Goal: Transaction & Acquisition: Book appointment/travel/reservation

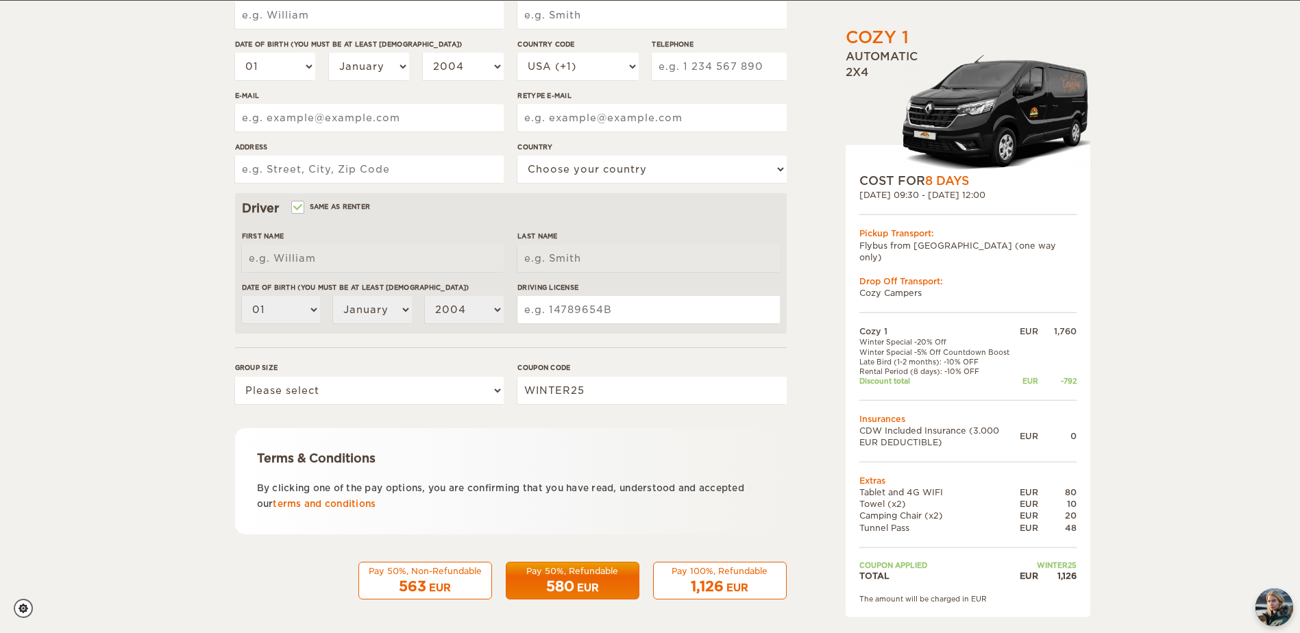
scroll to position [258, 0]
click at [435, 398] on select "Please select 1 2" at bounding box center [369, 389] width 269 height 27
select select "2"
click at [235, 376] on select "Please select 1 2" at bounding box center [369, 389] width 269 height 27
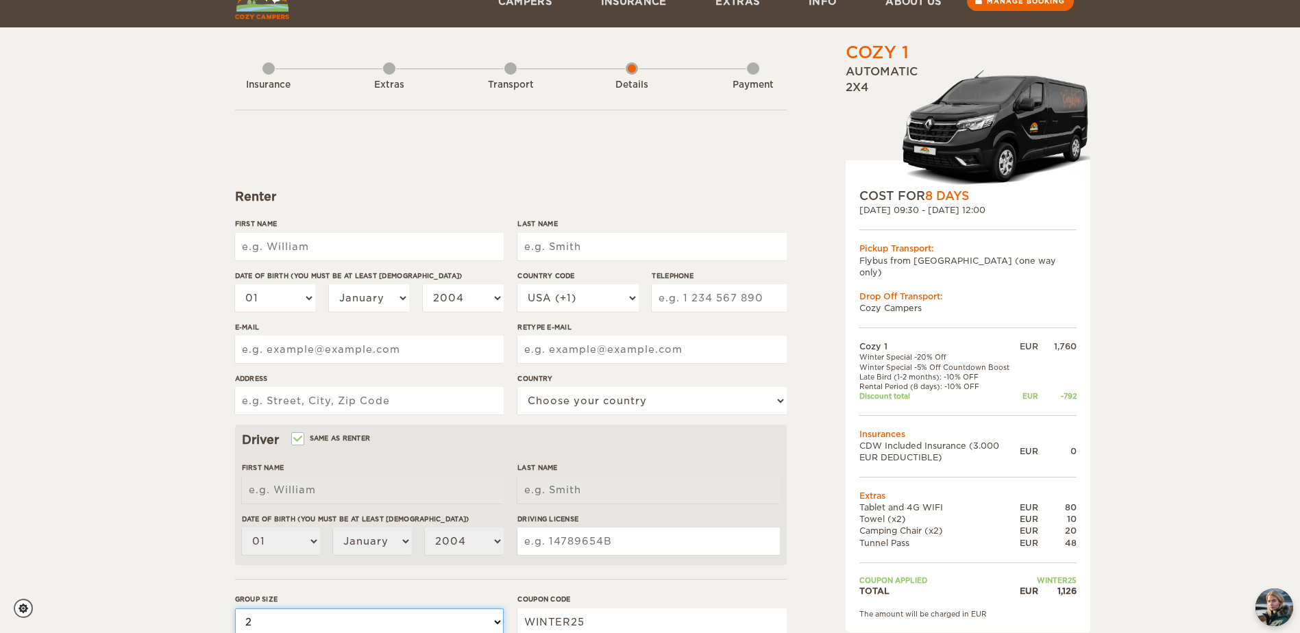
scroll to position [0, 0]
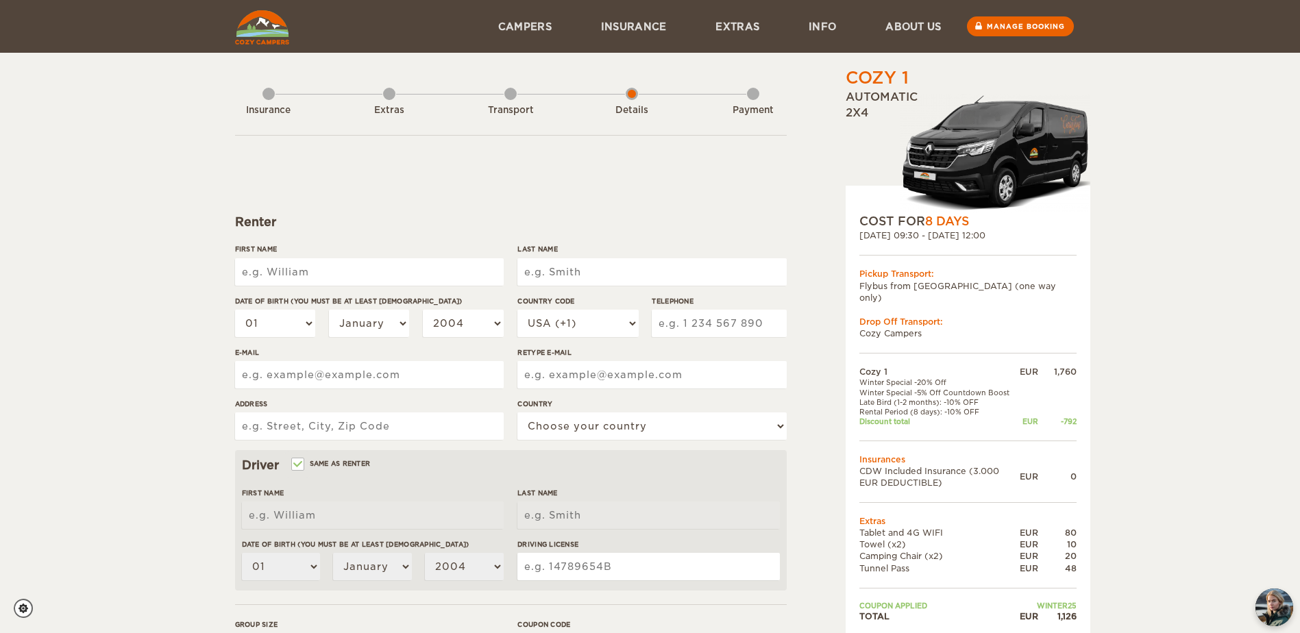
click at [1195, 282] on div "Cozy 1 Expand Collapse Total 1,126 EUR Automatic 2x4 COST FOR 8 Days 03. Oct 20…" at bounding box center [650, 445] width 1300 height 891
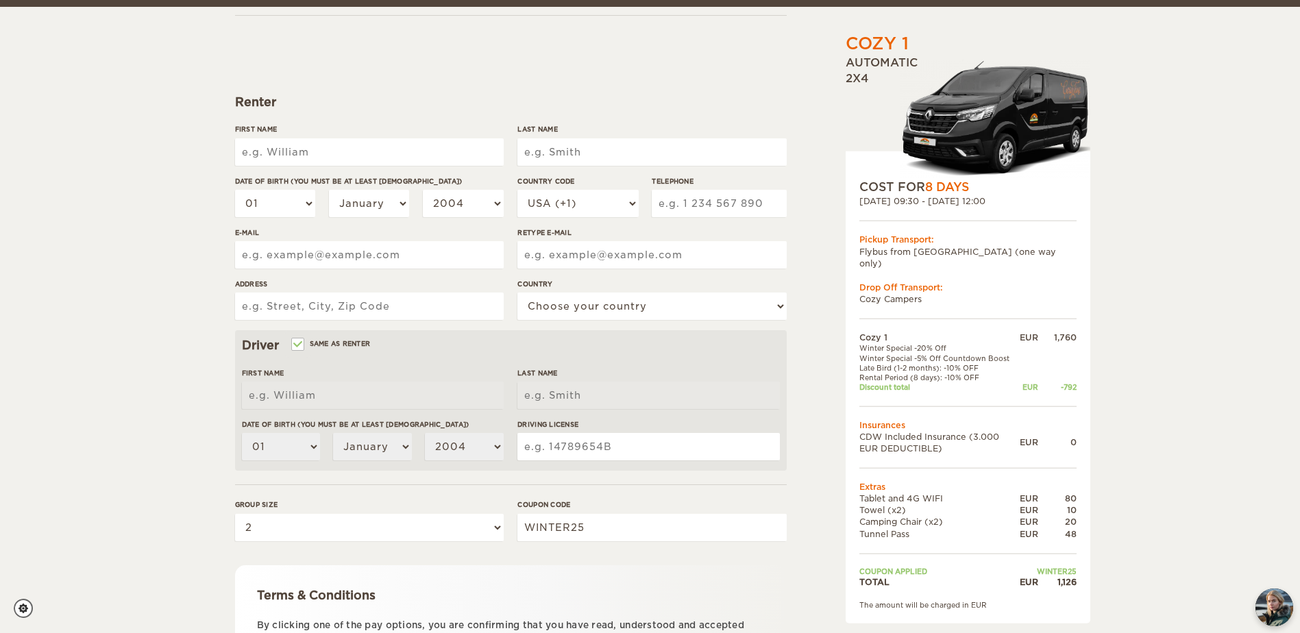
scroll to position [137, 0]
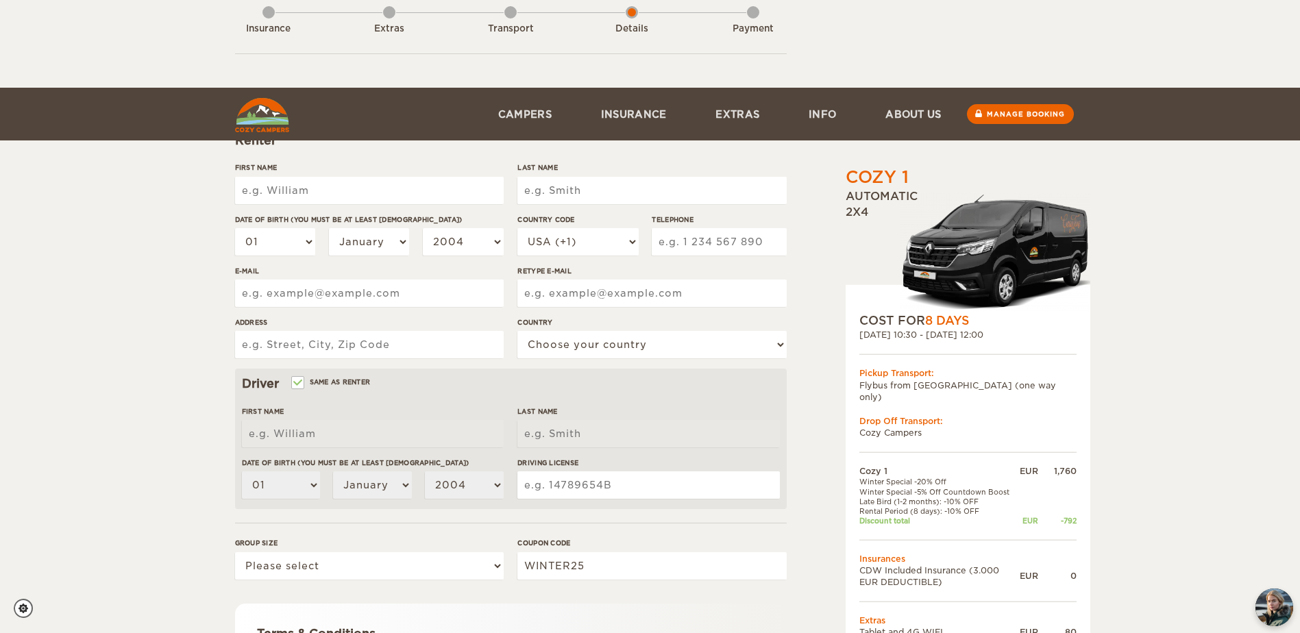
scroll to position [258, 0]
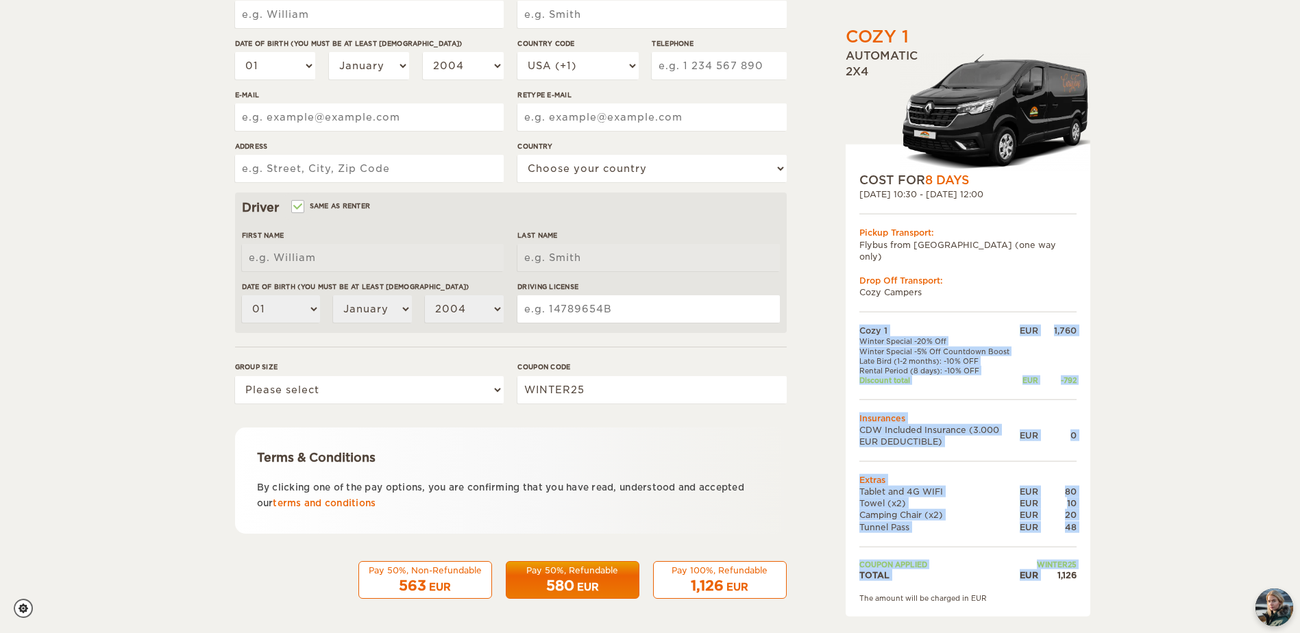
drag, startPoint x: 1057, startPoint y: 563, endPoint x: 1086, endPoint y: 565, distance: 28.9
click at [1086, 565] on div "COST FOR 8 Days [DATE] 10:30 - [DATE] 12:00 Pickup Transport: Flybus from [GEOG…" at bounding box center [968, 381] width 245 height 473
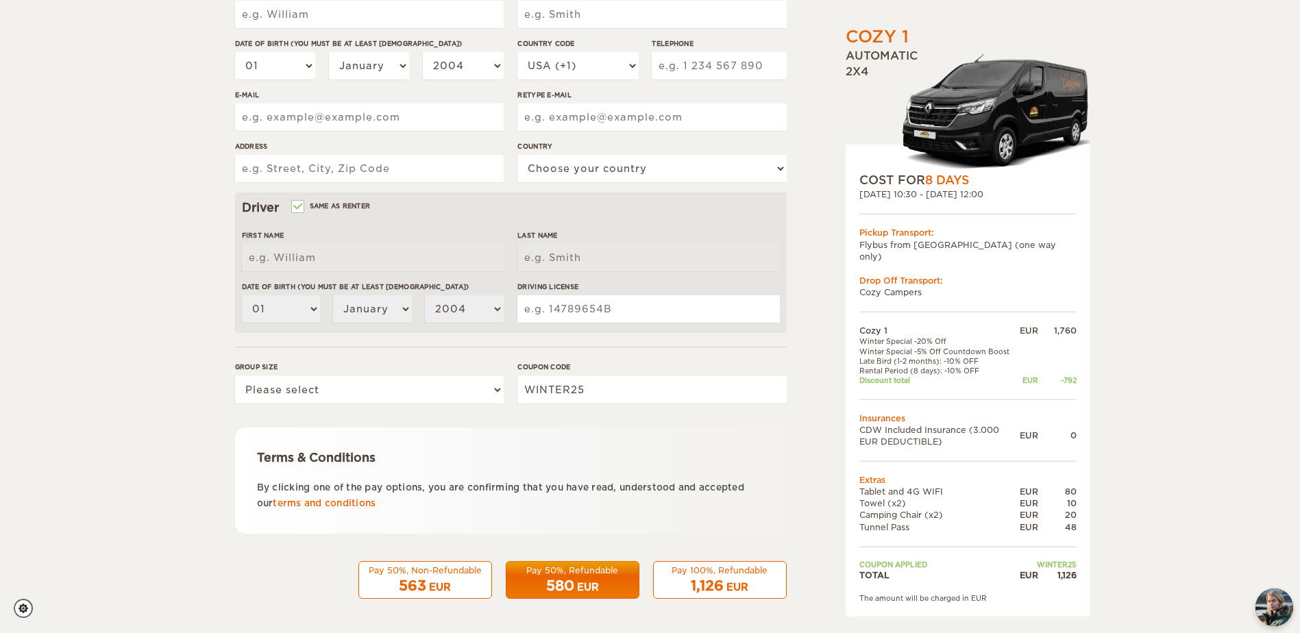
drag, startPoint x: 1086, startPoint y: 565, endPoint x: 1192, endPoint y: 444, distance: 161.3
click at [1191, 444] on div "Cozy 1 Expand Collapse Total 1,126 EUR Automatic 2x4 COST FOR 8 Days [DATE] 10:…" at bounding box center [650, 187] width 1300 height 891
drag, startPoint x: 859, startPoint y: 563, endPoint x: 1082, endPoint y: 581, distance: 224.2
click at [1082, 581] on div "COST FOR 8 Days [DATE] 10:30 - [DATE] 12:00 Pickup Transport: Flybus from [GEOG…" at bounding box center [968, 381] width 245 height 473
click at [1201, 258] on div "Cozy 1 Expand Collapse Total 1,126 EUR Automatic 2x4 COST FOR 8 Days [DATE] 10:…" at bounding box center [650, 187] width 1300 height 891
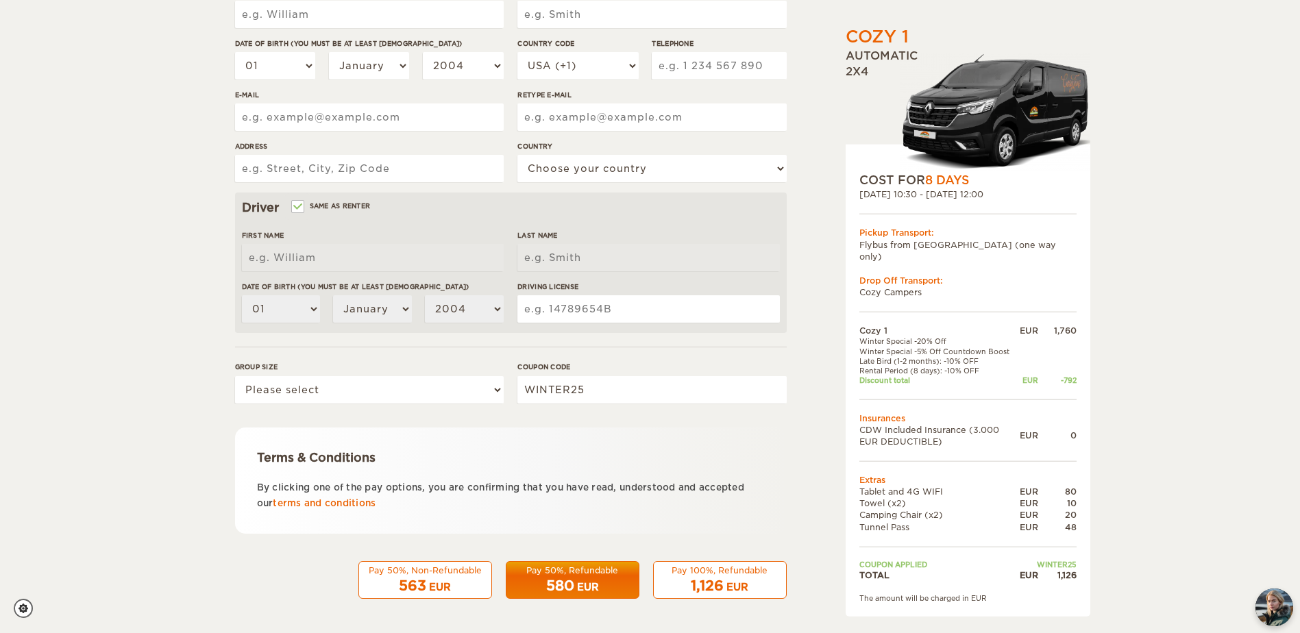
drag, startPoint x: 123, startPoint y: 561, endPoint x: 96, endPoint y: 533, distance: 38.3
click at [123, 561] on div "Cozy 1 Expand Collapse Total 1,126 EUR Automatic 2x4 COST FOR 8 Days [DATE] 10:…" at bounding box center [650, 187] width 1300 height 891
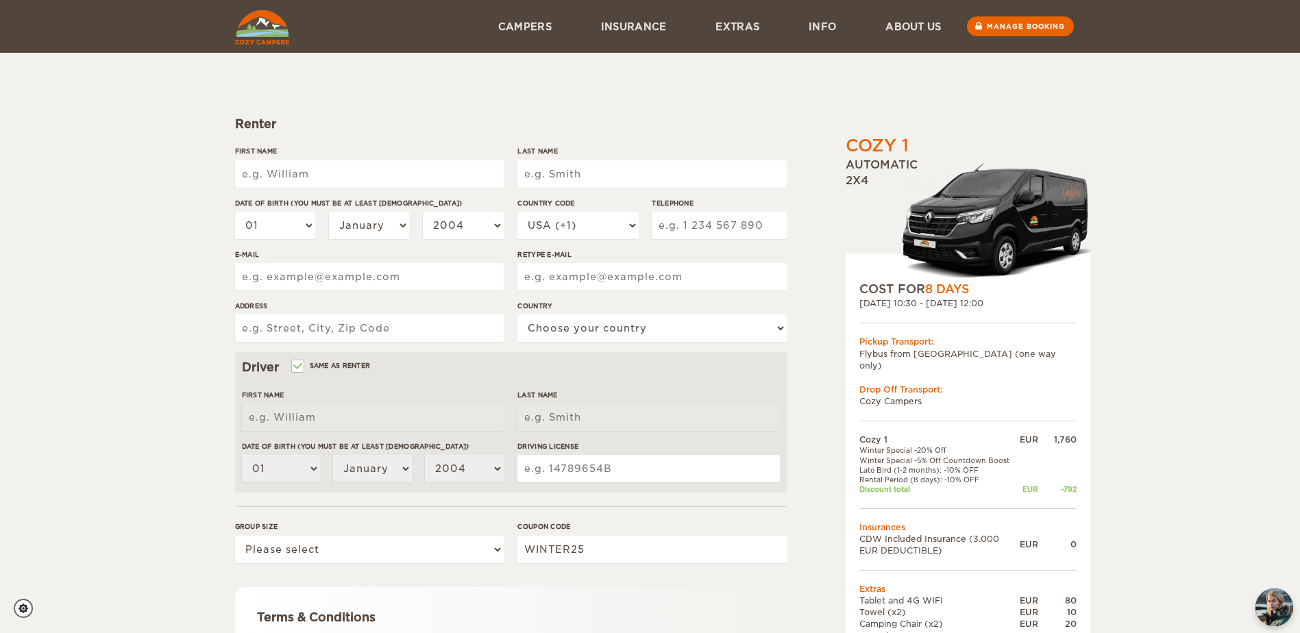
scroll to position [0, 0]
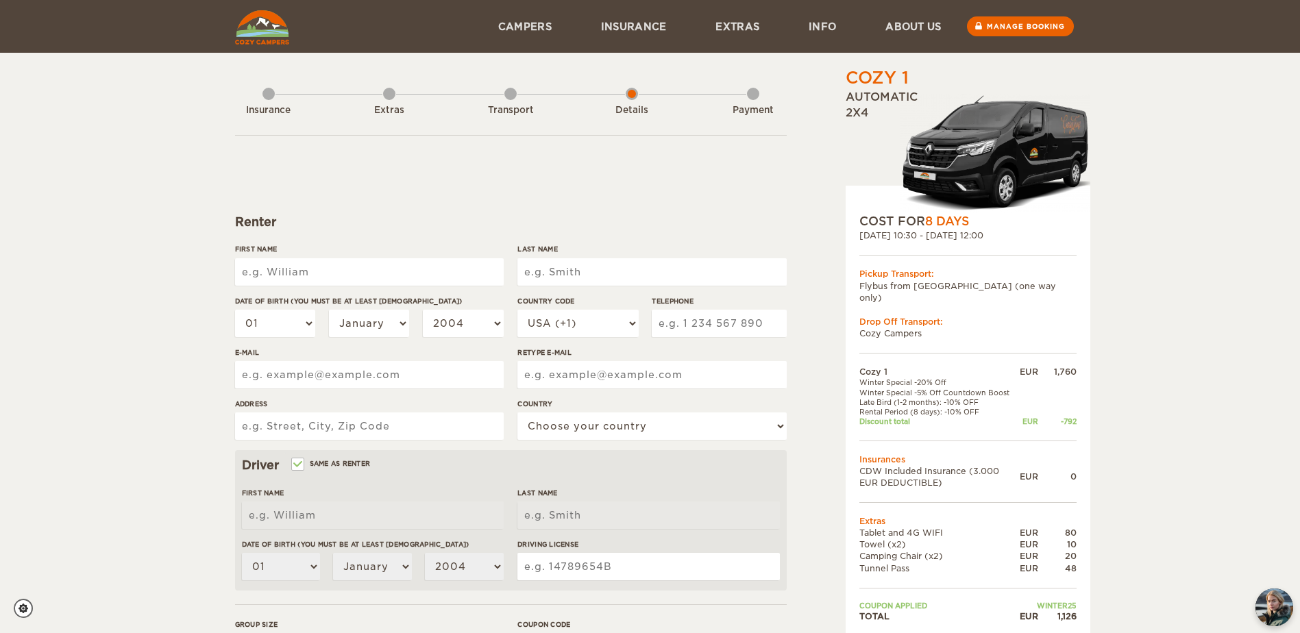
click at [283, 269] on input "First Name" at bounding box center [369, 271] width 269 height 27
click at [261, 271] on input "First Name" at bounding box center [369, 271] width 269 height 27
type input "[PERSON_NAME]"
select select "02"
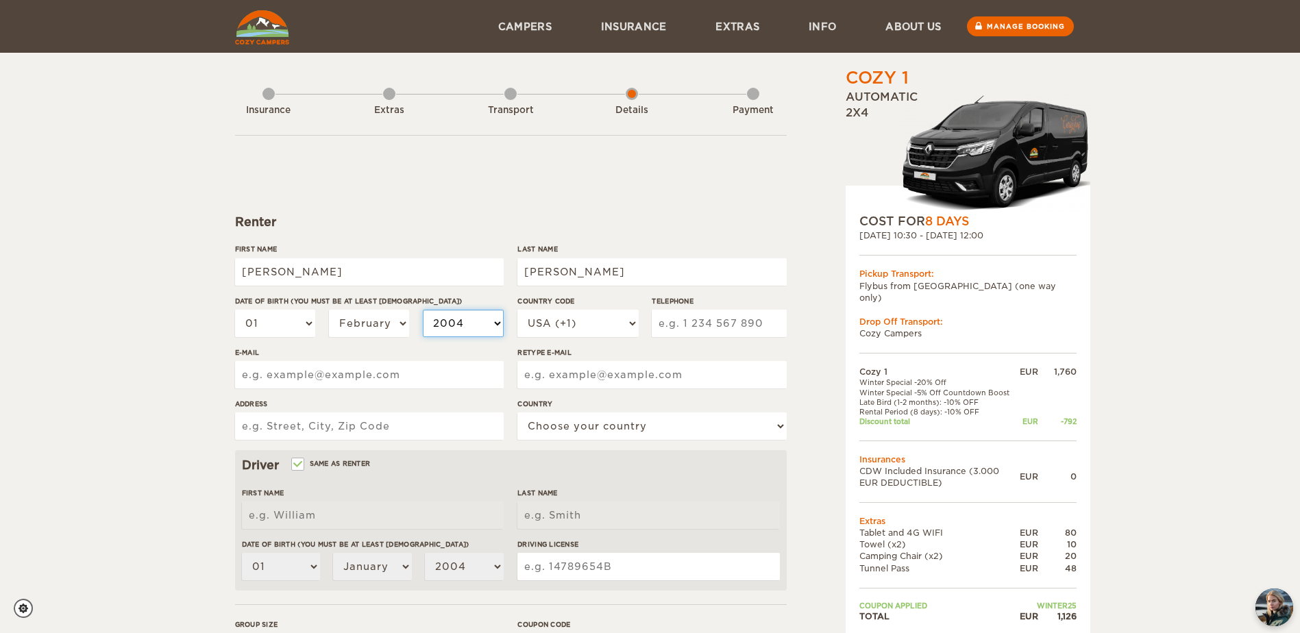
select select "1991"
type input "4074969744"
type input "[EMAIL_ADDRESS][DOMAIN_NAME]"
type input "1005 TWIN OAKS CIR [GEOGRAPHIC_DATA] [GEOGRAPHIC_DATA]"
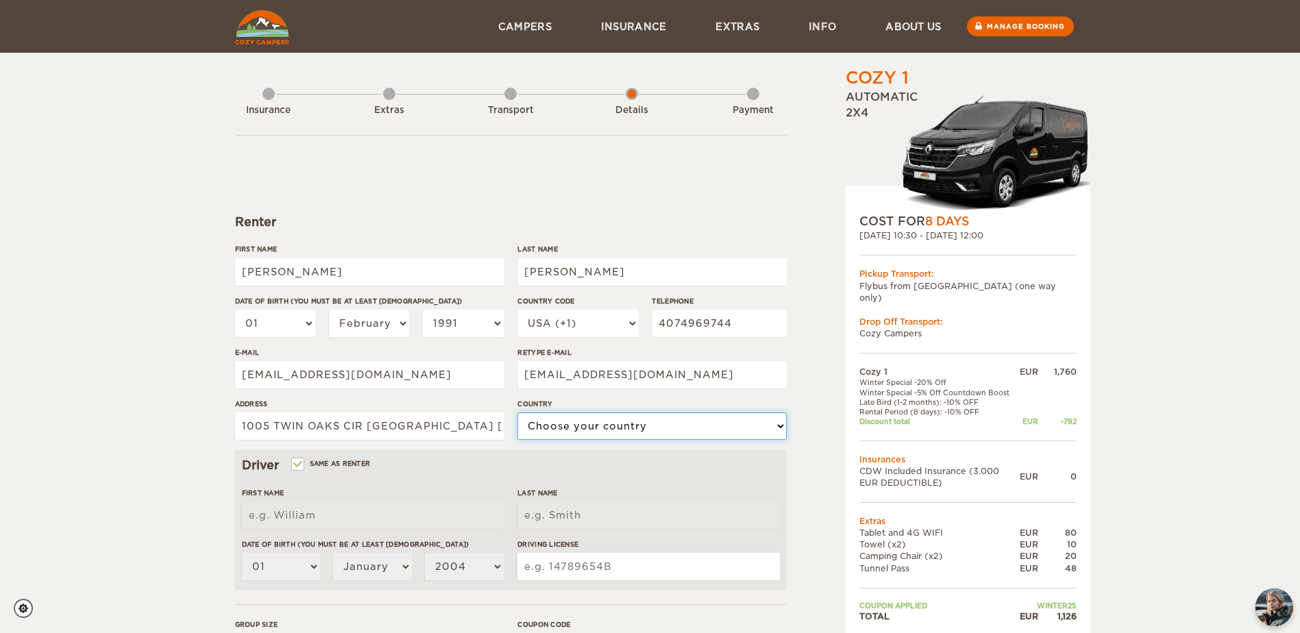
select select "222"
type input "[PERSON_NAME]"
select select "02"
select select "1991"
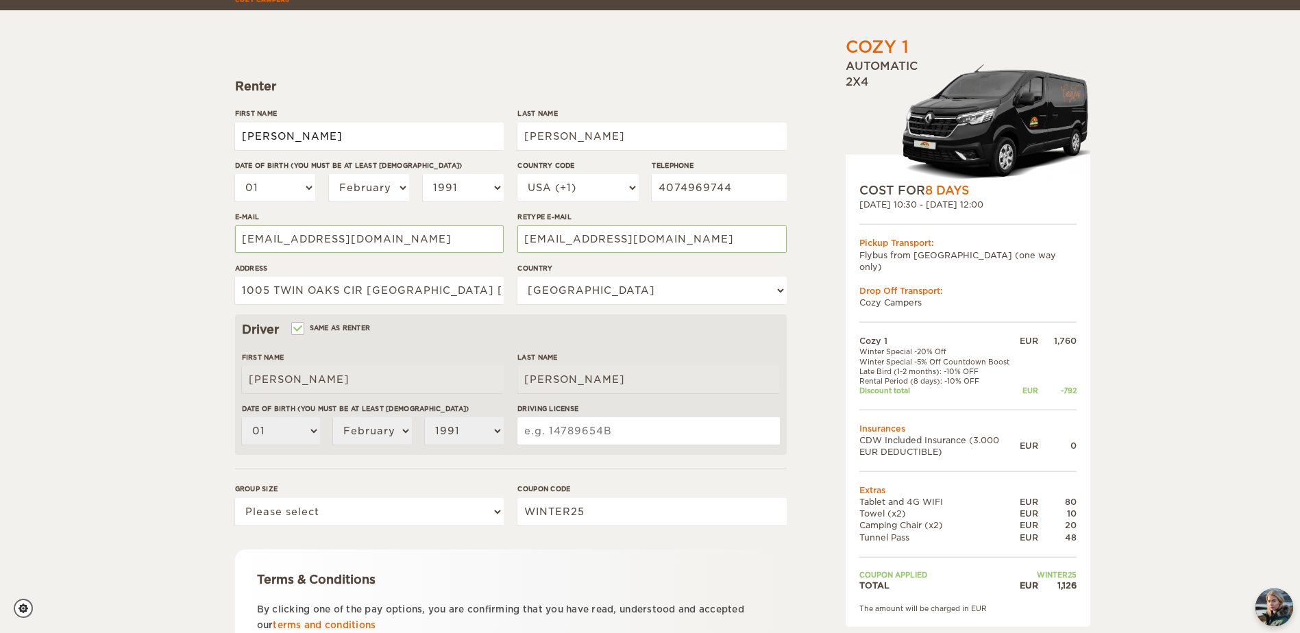
scroll to position [206, 0]
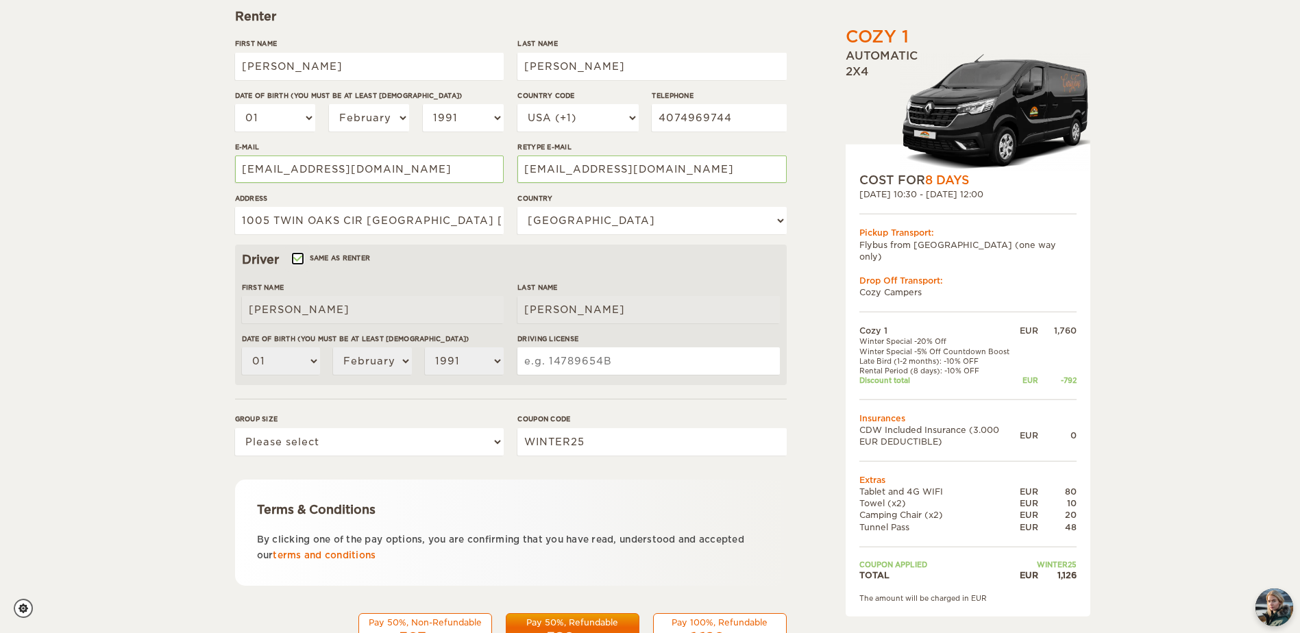
click at [300, 256] on input "Same as renter" at bounding box center [297, 260] width 9 height 9
checkbox input "false"
select select
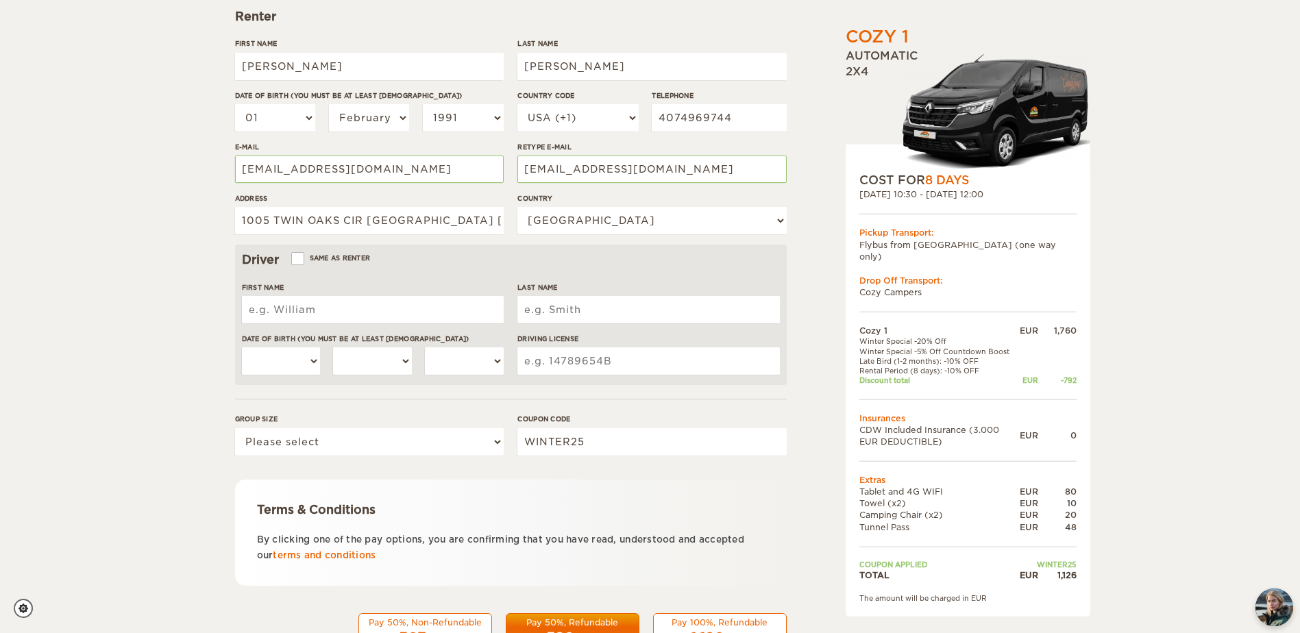
click at [313, 310] on input "First Name" at bounding box center [373, 309] width 262 height 27
type input "[PERSON_NAME]"
select select "28"
select select "04"
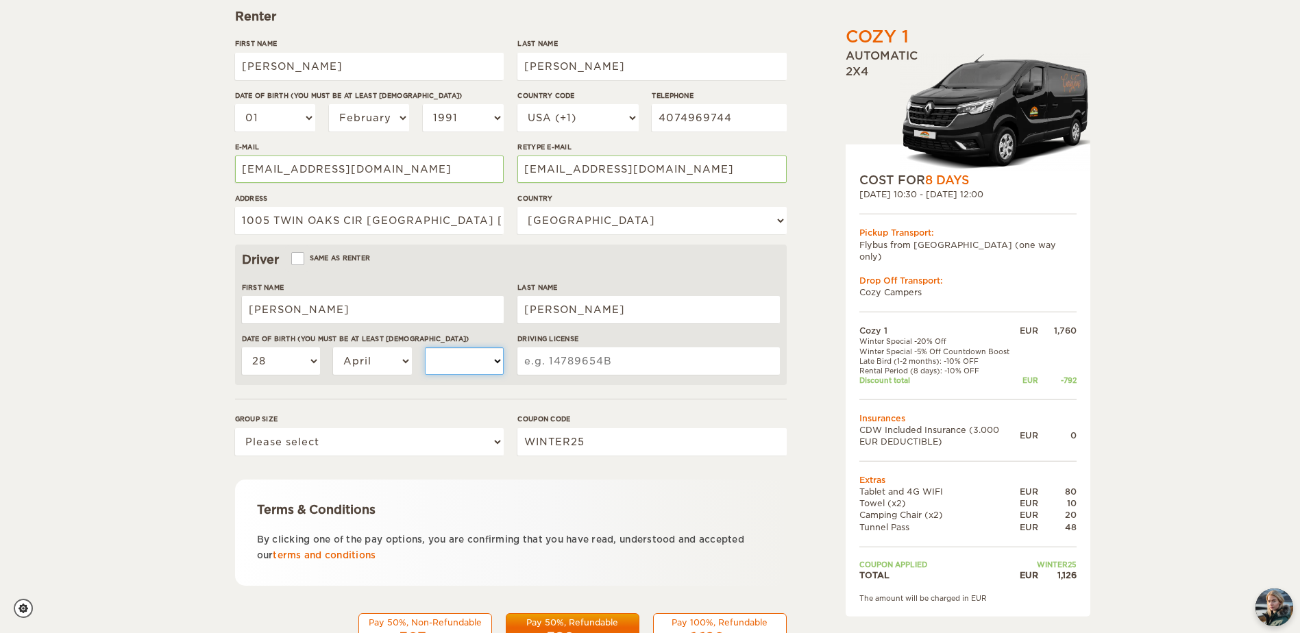
select select "1988"
click at [332, 443] on select "Please select 1 2" at bounding box center [369, 441] width 269 height 27
select select "2"
click at [235, 428] on select "Please select 1 2" at bounding box center [369, 441] width 269 height 27
click at [568, 481] on div "Terms & Conditions By clicking one of the pay options, you are confirming that …" at bounding box center [511, 533] width 552 height 106
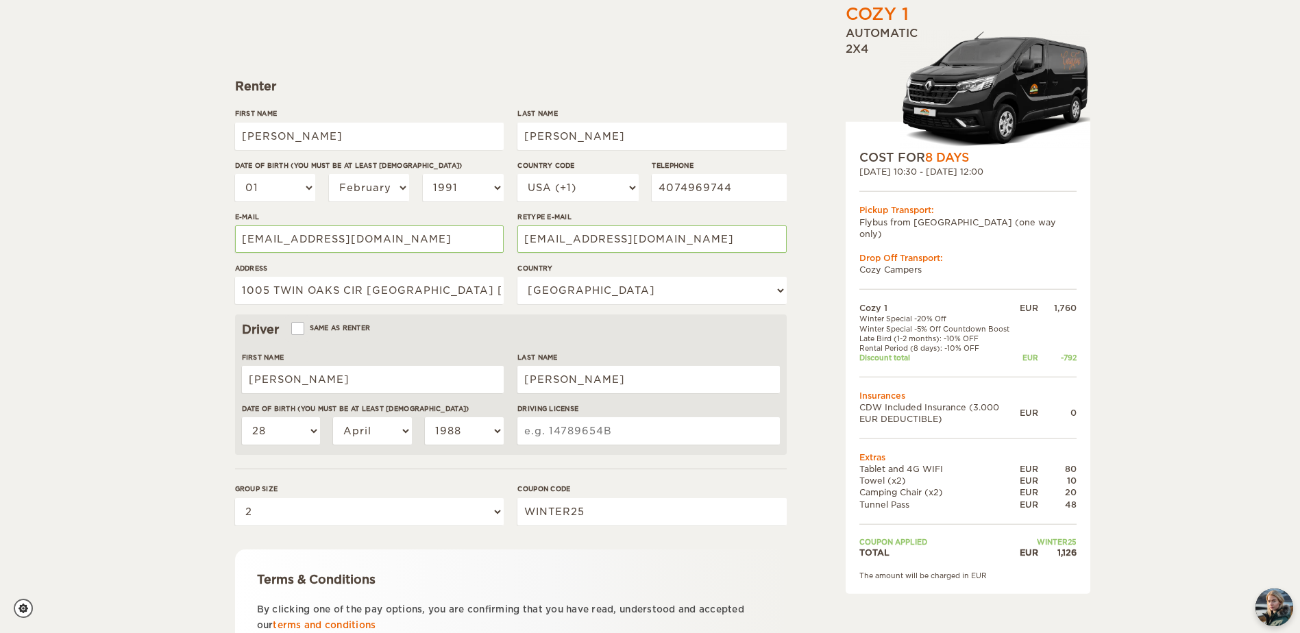
scroll to position [137, 0]
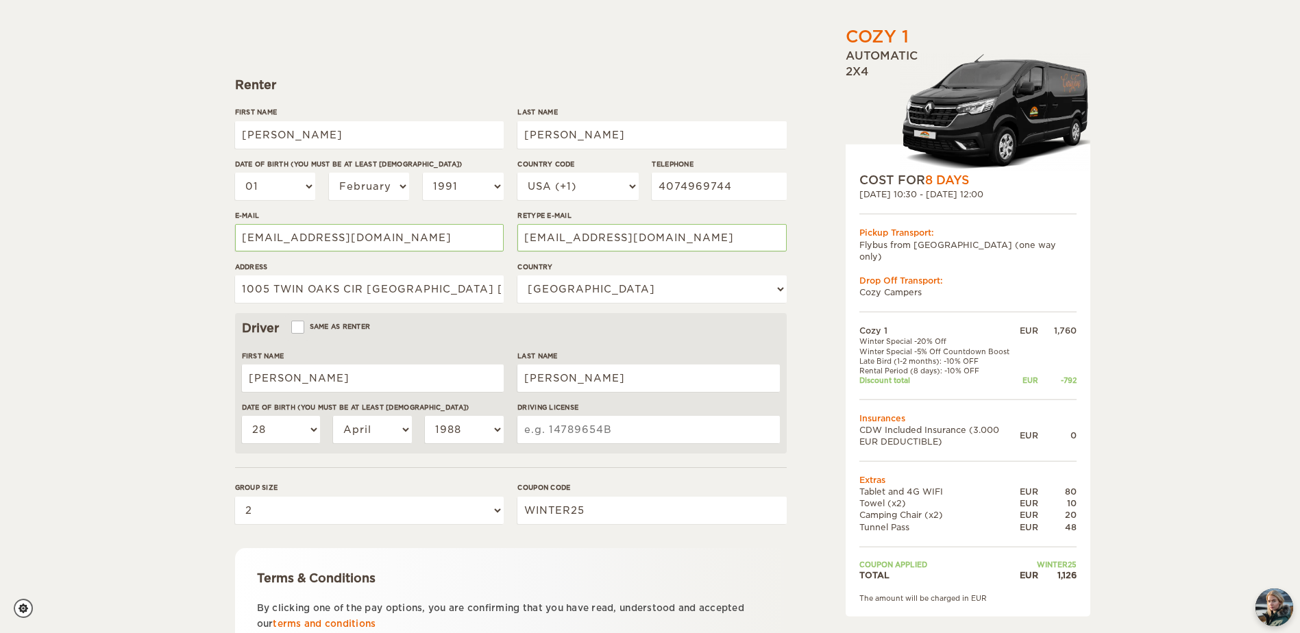
click at [962, 428] on td "CDW Included Insurance (3.000 EUR DEDUCTIBLE)" at bounding box center [940, 435] width 160 height 23
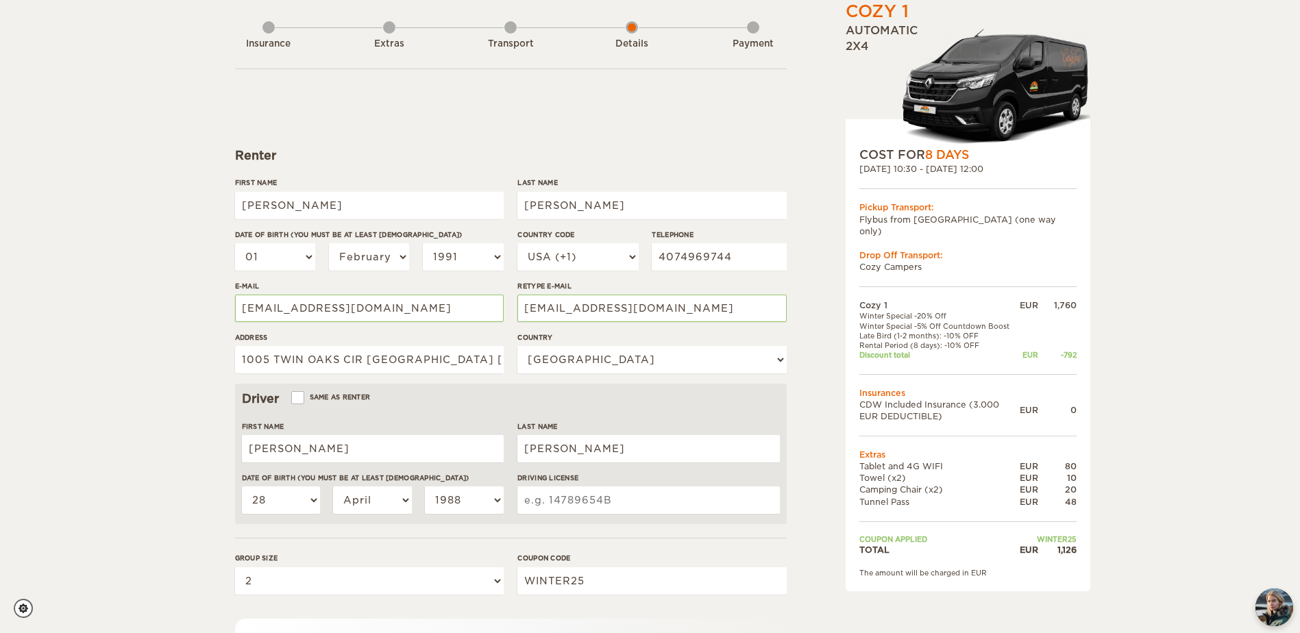
scroll to position [0, 0]
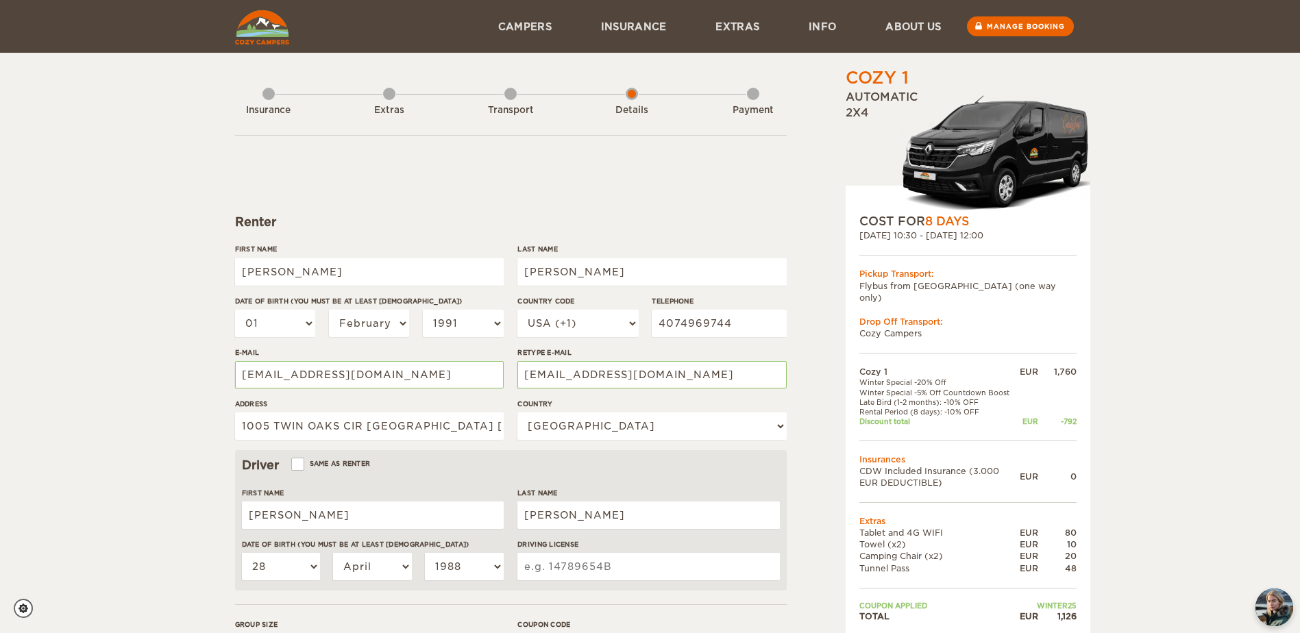
click at [276, 97] on div "Insurance Extras Transport Details Payment" at bounding box center [511, 100] width 552 height 69
click at [248, 90] on div "Insurance Extras Transport Details Payment" at bounding box center [511, 100] width 552 height 69
click at [266, 95] on div "Insurance" at bounding box center [269, 107] width 12 height 55
